Goal: Check status: Check status

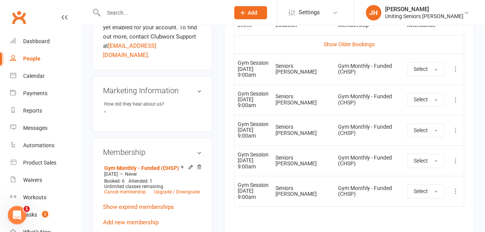
click at [41, 40] on div "Dashboard" at bounding box center [36, 41] width 27 height 6
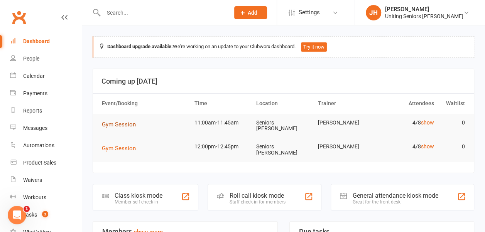
click at [112, 123] on span "Gym Session" at bounding box center [119, 124] width 34 height 7
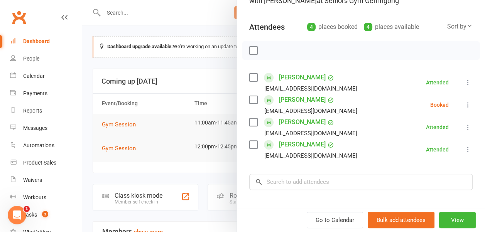
scroll to position [73, 0]
click at [199, 95] on div at bounding box center [284, 116] width 404 height 232
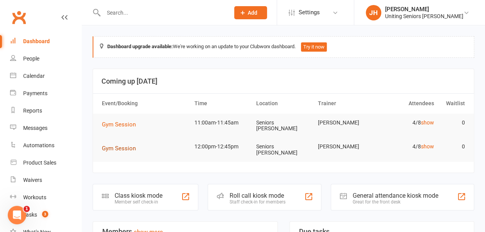
click at [129, 145] on span "Gym Session" at bounding box center [119, 148] width 34 height 7
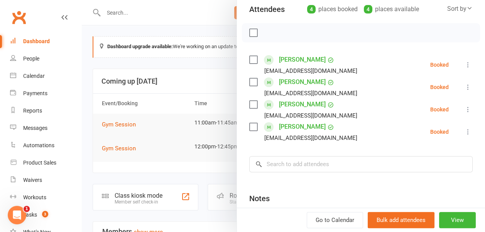
scroll to position [90, 0]
click at [175, 100] on div at bounding box center [284, 116] width 404 height 232
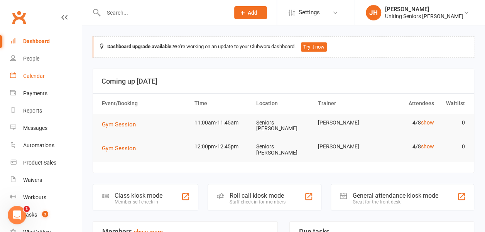
click at [46, 79] on link "Calendar" at bounding box center [45, 76] width 71 height 17
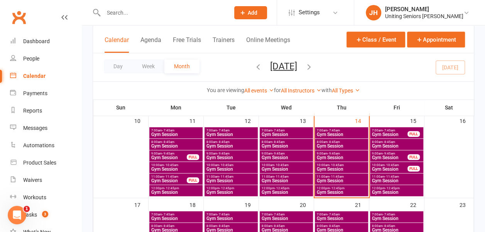
scroll to position [219, 0]
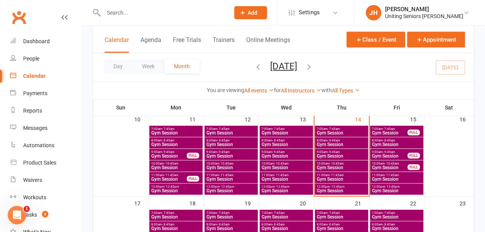
click at [381, 189] on span "Gym Session" at bounding box center [397, 191] width 50 height 5
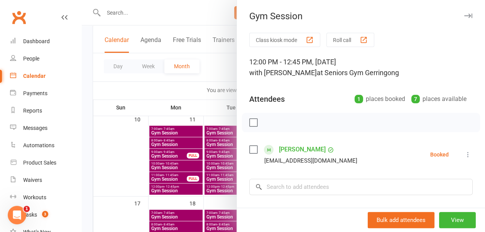
scroll to position [31, 0]
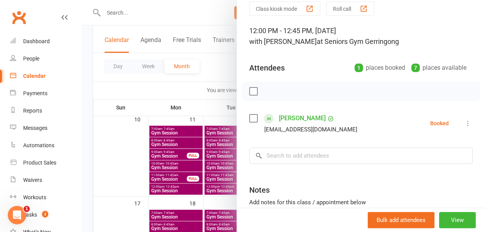
click at [215, 75] on div at bounding box center [284, 116] width 404 height 232
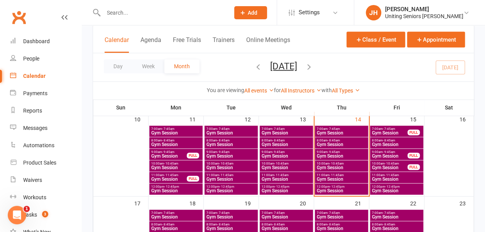
click at [403, 168] on span "Gym Session" at bounding box center [390, 168] width 36 height 5
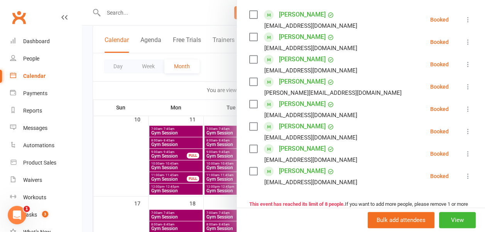
scroll to position [136, 0]
click at [219, 67] on div at bounding box center [284, 116] width 404 height 232
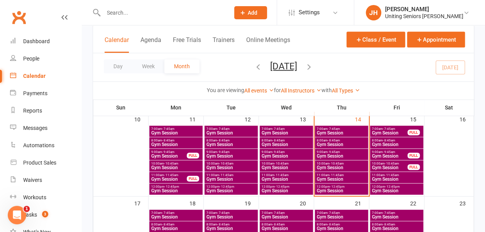
click at [391, 155] on span "Gym Session" at bounding box center [390, 156] width 36 height 5
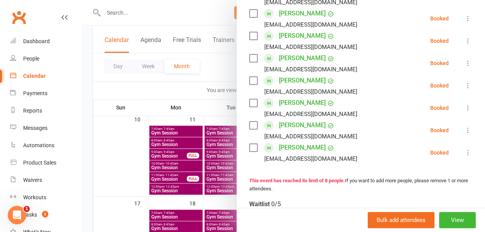
scroll to position [159, 0]
click at [215, 60] on div at bounding box center [284, 116] width 404 height 232
